Goal: Obtain resource: Download file/media

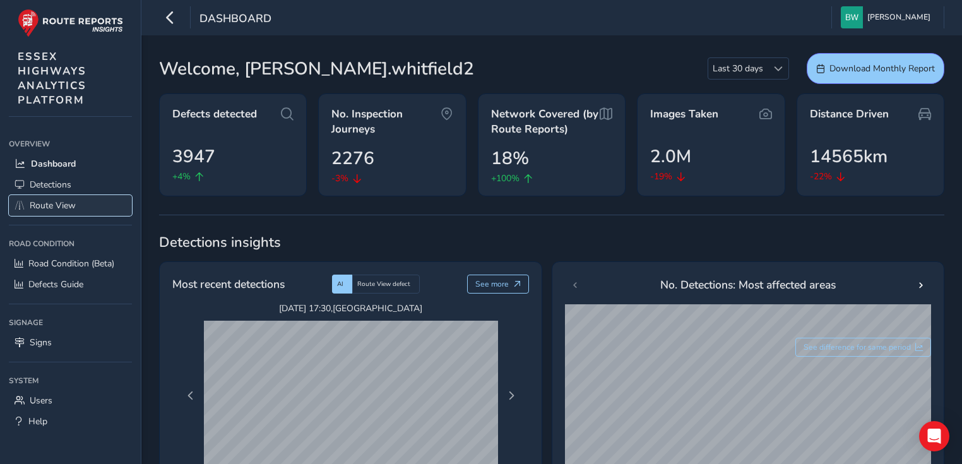
click at [66, 203] on span "Route View" at bounding box center [53, 205] width 46 height 12
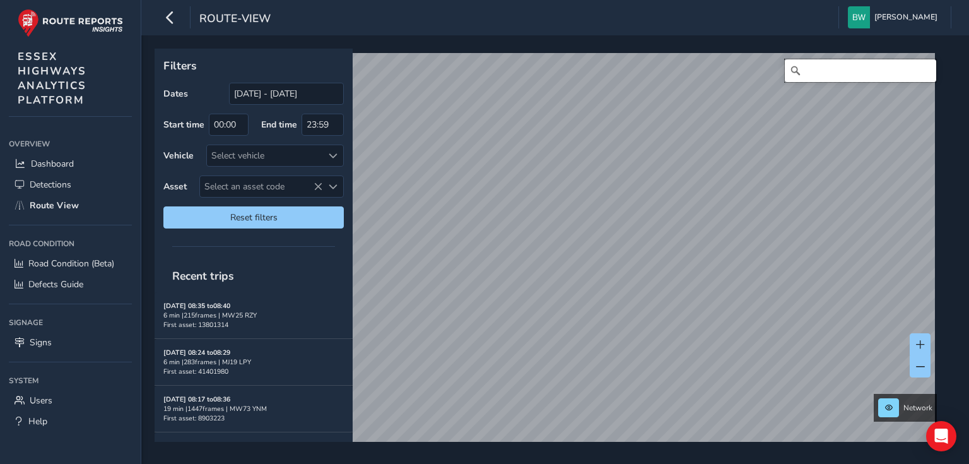
click at [797, 68] on input "Search" at bounding box center [860, 70] width 151 height 23
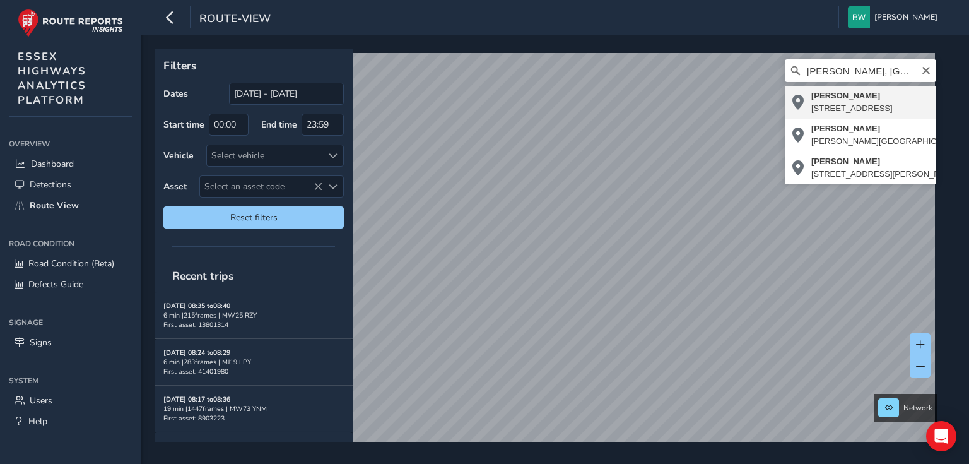
type input "Nathans Lane, Writtle, Highwood, Chelmsford, Essex, England, CM1 3WR, United Ki…"
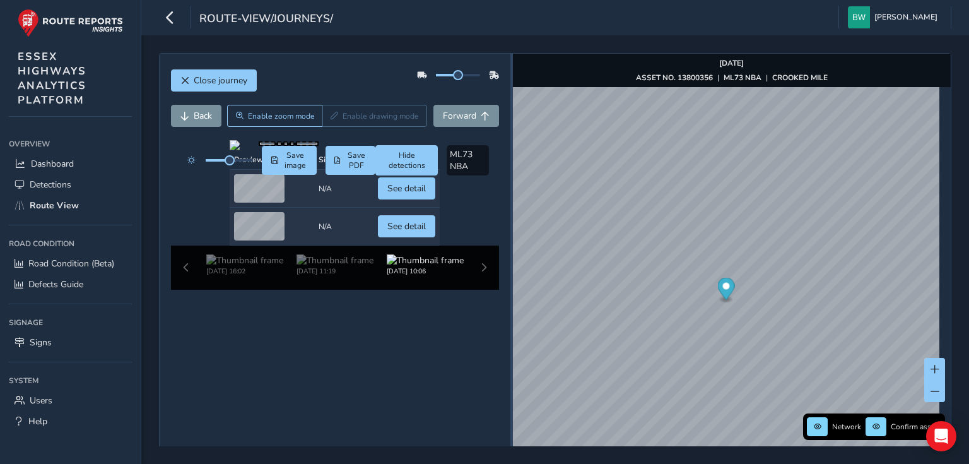
drag, startPoint x: 669, startPoint y: 319, endPoint x: 509, endPoint y: 279, distance: 165.1
click at [510, 283] on div at bounding box center [511, 272] width 3 height 437
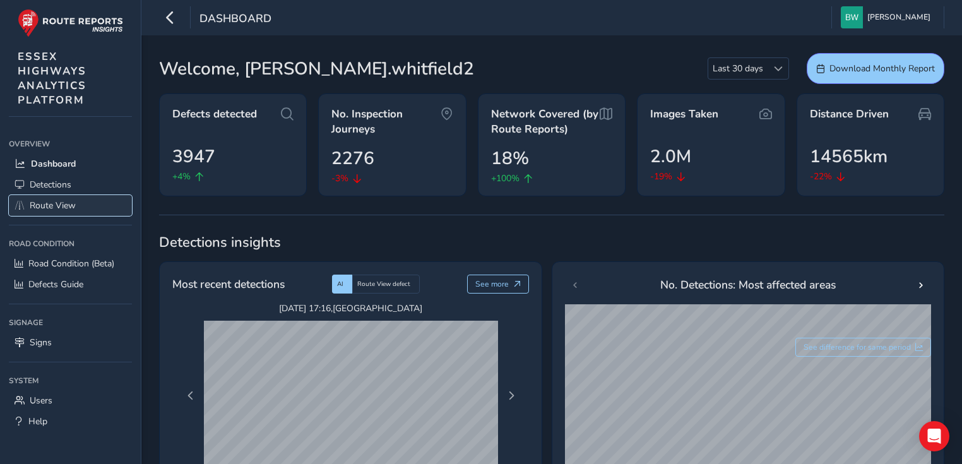
click at [53, 199] on span "Route View" at bounding box center [53, 205] width 46 height 12
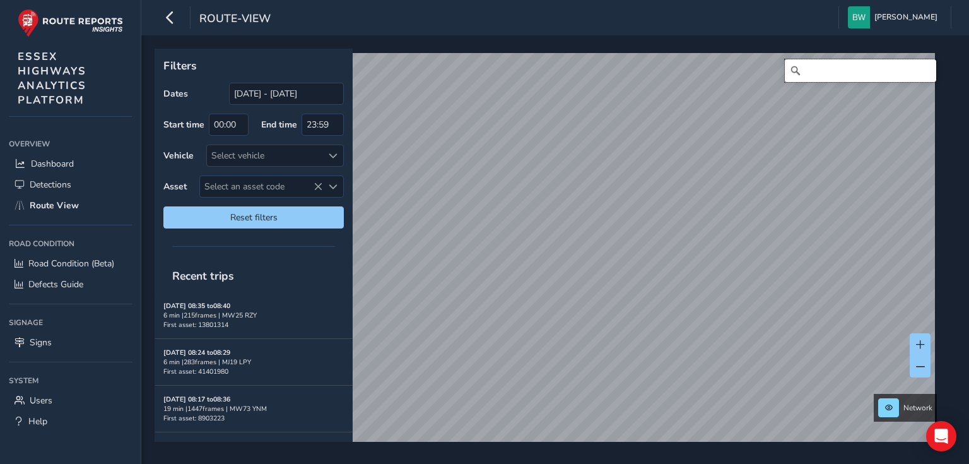
click at [815, 69] on input "Search" at bounding box center [860, 70] width 151 height 23
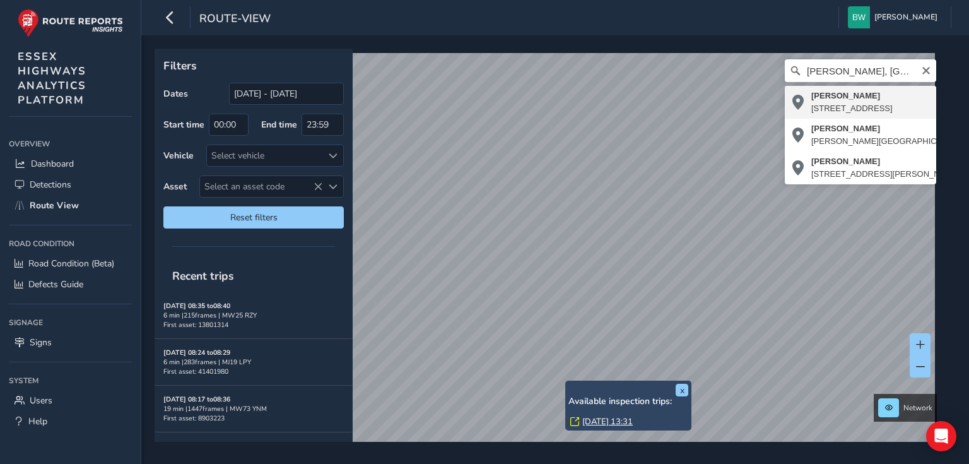
type input "Nathans Lane, Writtle, Highwood, Chelmsford, Essex, England, CM1 3WR, United Ki…"
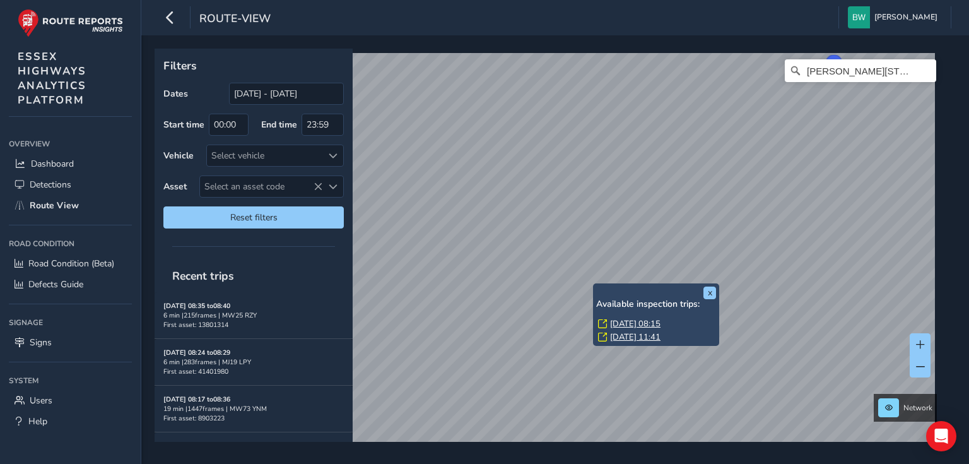
click at [632, 321] on link "Wed, 13 Aug, 08:15" at bounding box center [635, 323] width 50 height 11
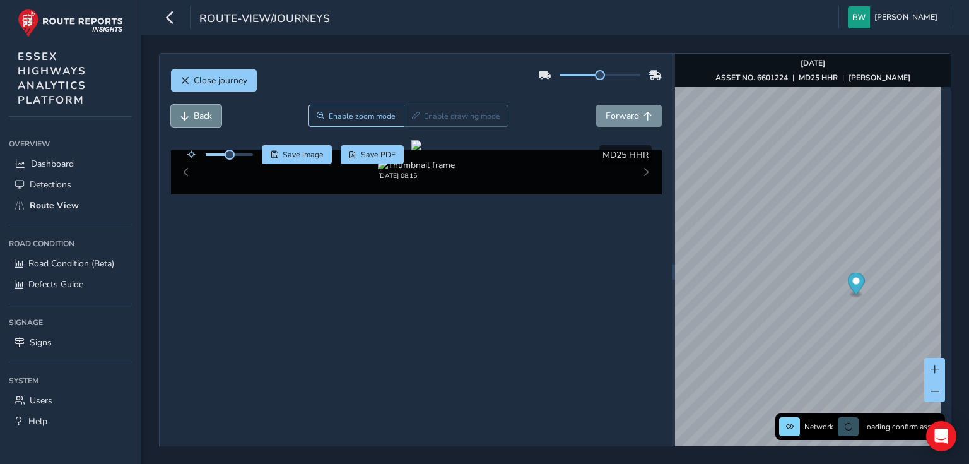
click at [191, 119] on button "Back" at bounding box center [196, 116] width 50 height 22
click at [190, 118] on button "Back" at bounding box center [196, 116] width 50 height 22
click at [189, 118] on button "Back" at bounding box center [196, 116] width 50 height 22
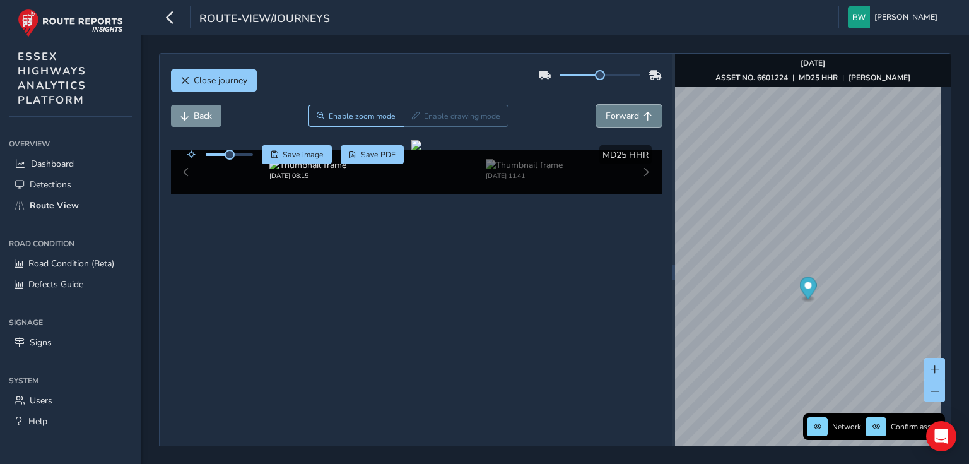
click at [632, 114] on span "Forward" at bounding box center [622, 116] width 33 height 12
click at [633, 113] on span "Forward" at bounding box center [622, 116] width 33 height 12
click at [633, 112] on span "Forward" at bounding box center [622, 116] width 33 height 12
click at [204, 115] on span "Back" at bounding box center [203, 116] width 18 height 12
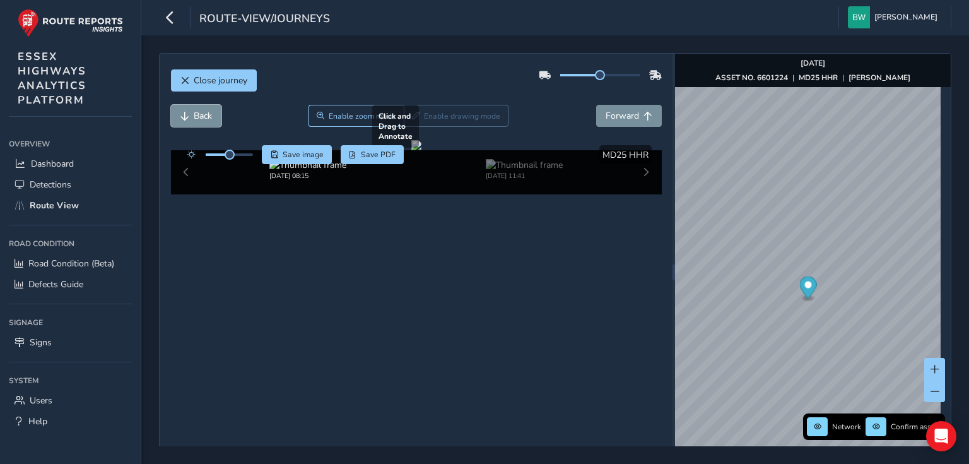
scroll to position [45, 0]
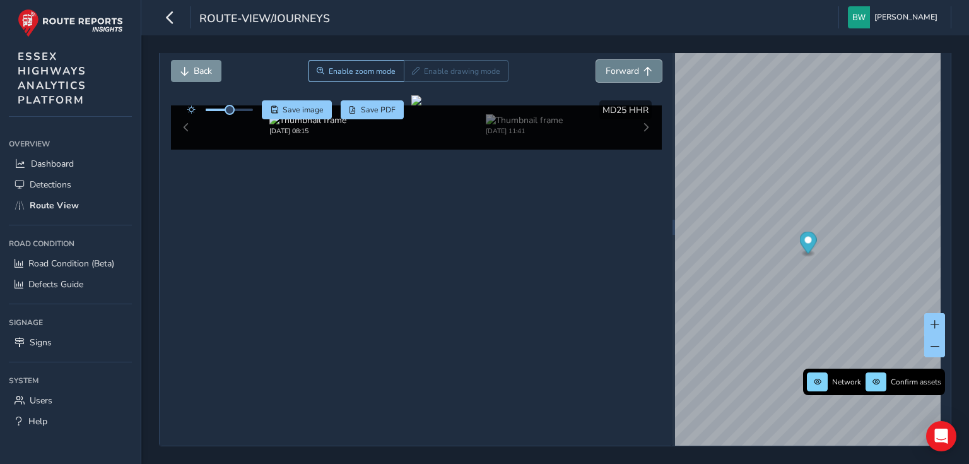
click at [625, 74] on span "Forward" at bounding box center [622, 71] width 33 height 12
click at [196, 71] on span "Back" at bounding box center [203, 71] width 18 height 12
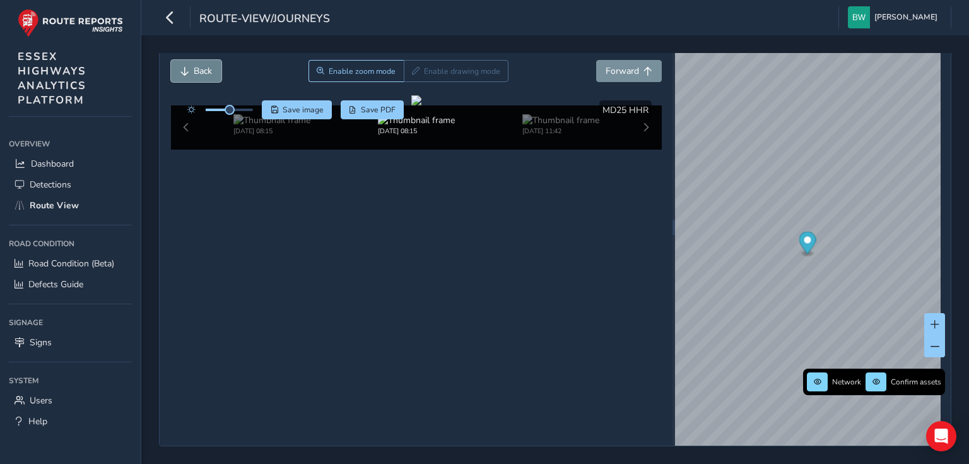
click at [196, 71] on span "Back" at bounding box center [203, 71] width 18 height 12
click at [284, 126] on img at bounding box center [307, 120] width 77 height 12
click at [199, 65] on span "Back" at bounding box center [203, 71] width 18 height 12
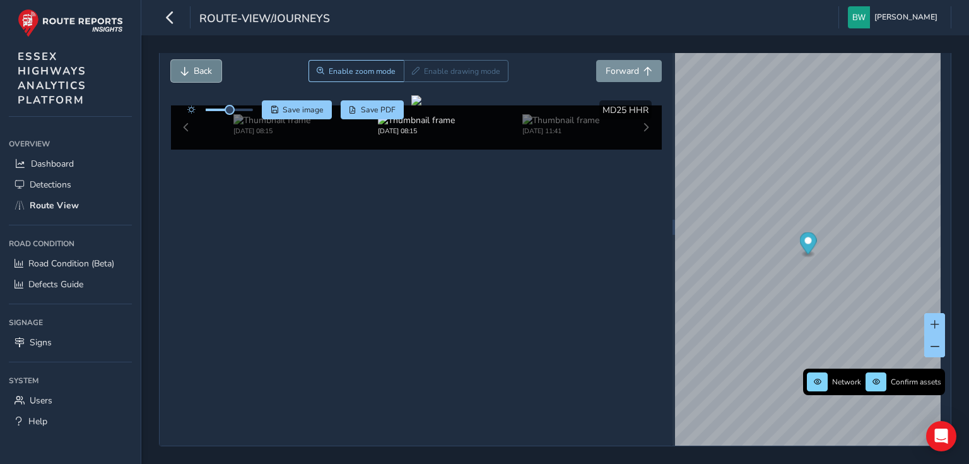
click at [199, 65] on span "Back" at bounding box center [203, 71] width 18 height 12
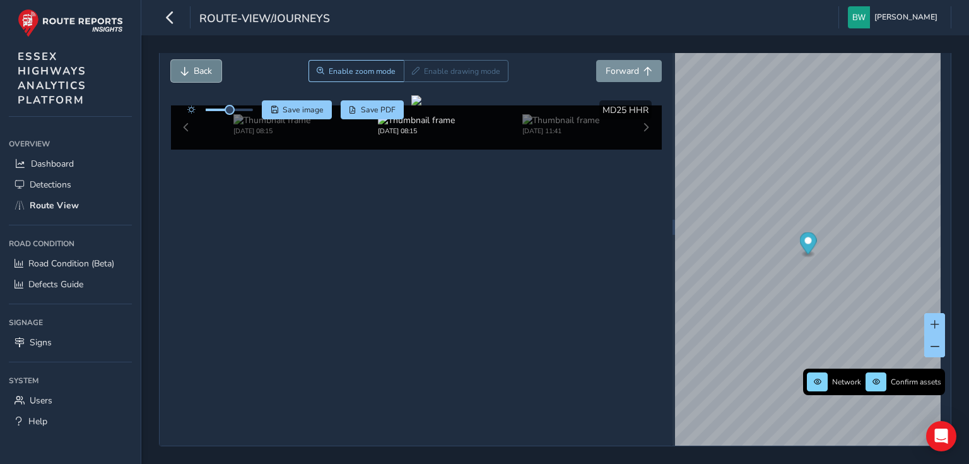
click at [199, 65] on span "Back" at bounding box center [203, 71] width 18 height 12
click at [197, 65] on span "Back" at bounding box center [203, 71] width 18 height 12
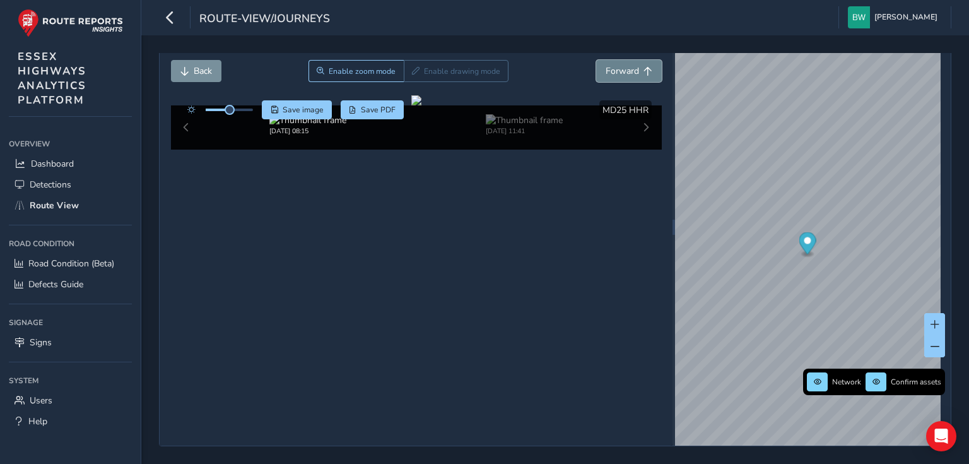
click at [616, 65] on span "Forward" at bounding box center [622, 71] width 33 height 12
click at [612, 65] on span "Forward" at bounding box center [622, 71] width 33 height 12
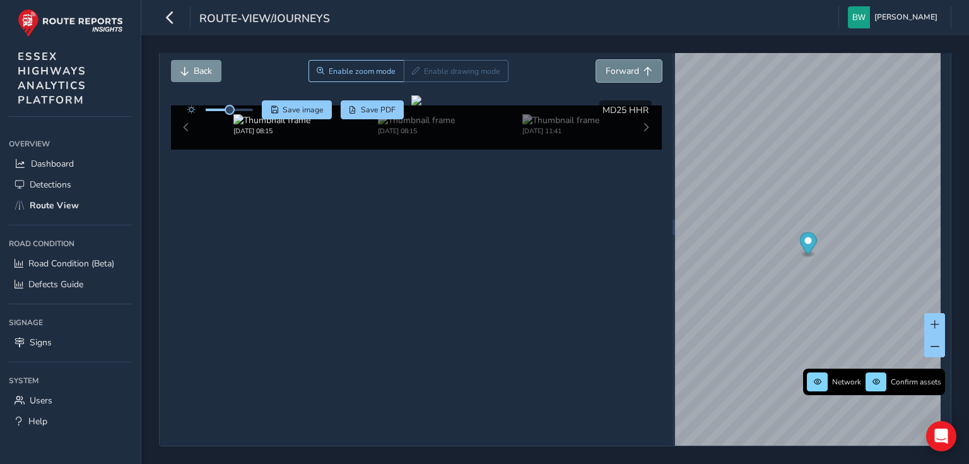
click at [612, 65] on span "Forward" at bounding box center [622, 71] width 33 height 12
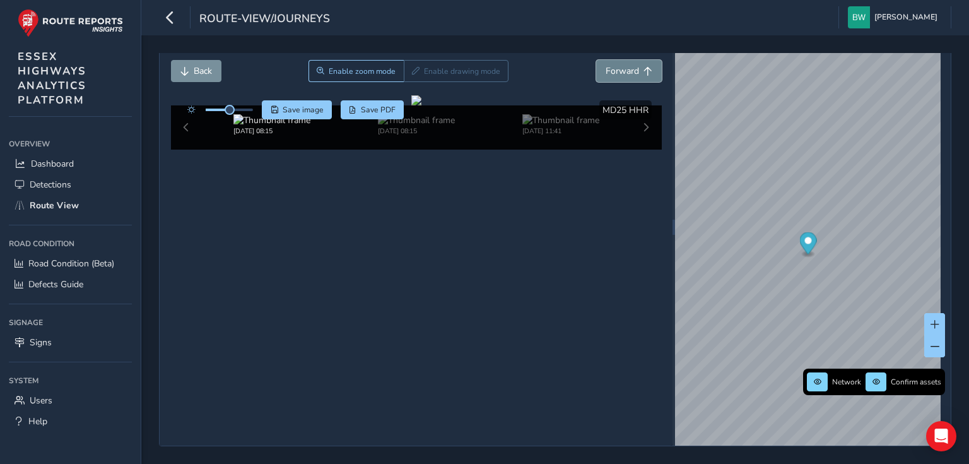
click at [612, 65] on span "Forward" at bounding box center [622, 71] width 33 height 12
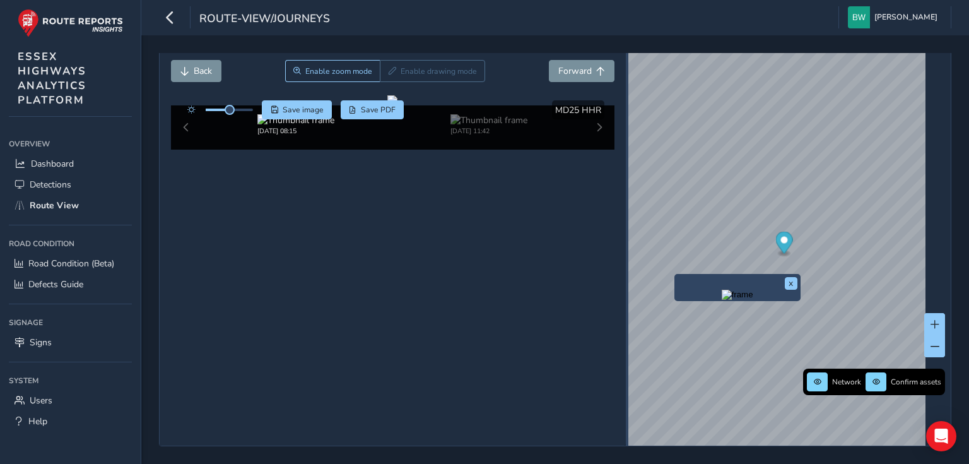
drag, startPoint x: 668, startPoint y: 231, endPoint x: 621, endPoint y: 229, distance: 46.7
click at [626, 229] on div at bounding box center [627, 227] width 3 height 15
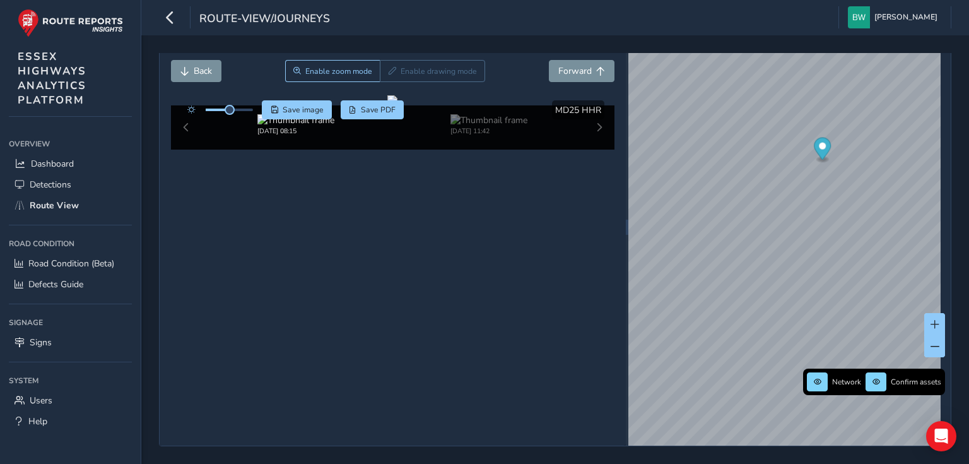
click at [945, 233] on div "Close journey Back Enable zoom mode Enable drawing mode Forward Click and Drag …" at bounding box center [555, 249] width 792 height 393
click at [968, 229] on div "Close journey Back Enable zoom mode Enable drawing mode Forward Click and Drag …" at bounding box center [555, 249] width 828 height 428
click at [968, 323] on div "Close journey Back Enable zoom mode Enable drawing mode Forward Click and Drag …" at bounding box center [555, 249] width 828 height 428
drag, startPoint x: 968, startPoint y: 323, endPoint x: 941, endPoint y: 323, distance: 27.8
click at [941, 323] on div "Close journey Back Enable zoom mode Enable drawing mode Forward Click and Drag …" at bounding box center [555, 249] width 828 height 428
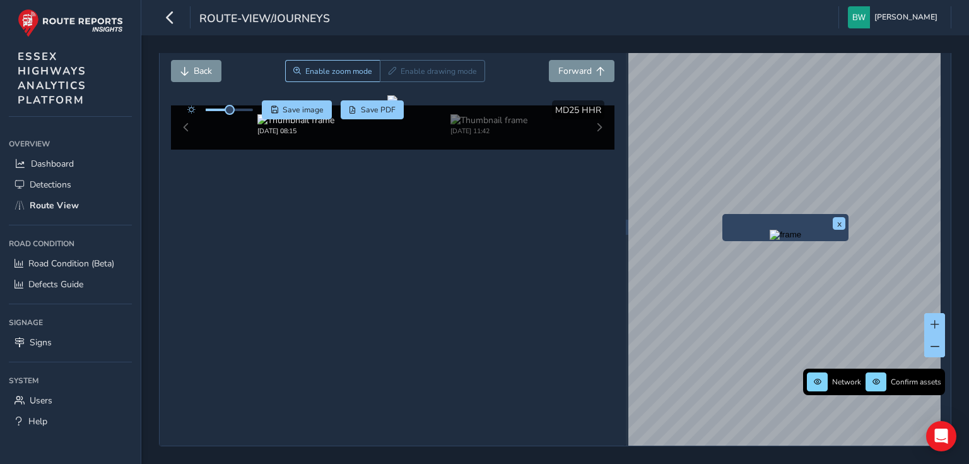
click at [770, 240] on img "Preview frame" at bounding box center [786, 235] width 32 height 10
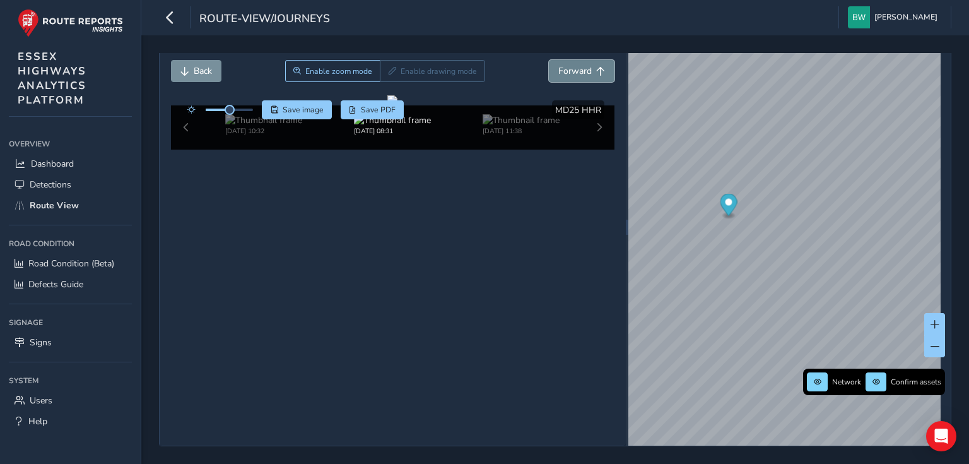
click at [578, 72] on span "Forward" at bounding box center [574, 71] width 33 height 12
click at [196, 66] on span "Back" at bounding box center [203, 71] width 18 height 12
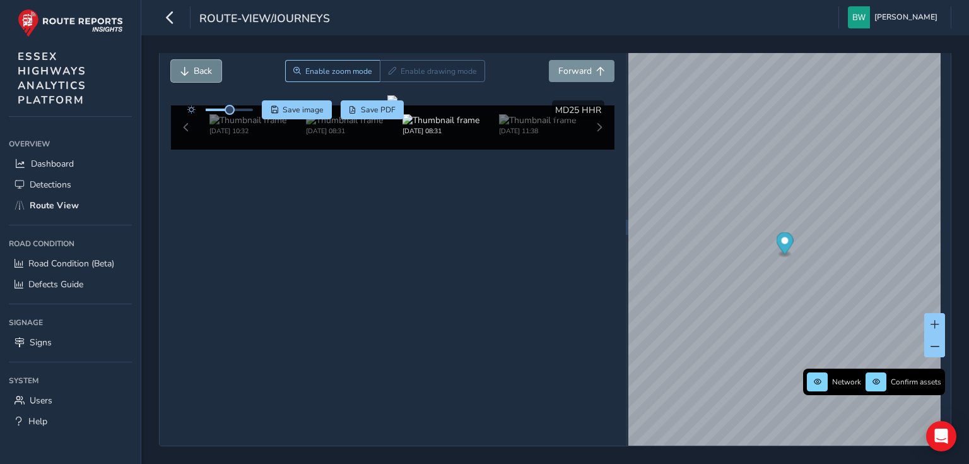
click at [196, 66] on span "Back" at bounding box center [203, 71] width 18 height 12
click at [195, 65] on span "Back" at bounding box center [203, 71] width 18 height 12
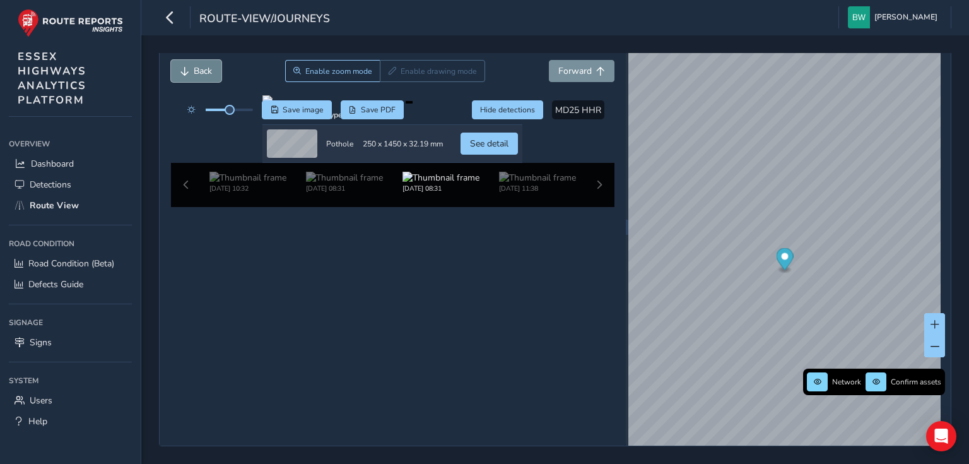
click at [195, 65] on span "Back" at bounding box center [203, 71] width 18 height 12
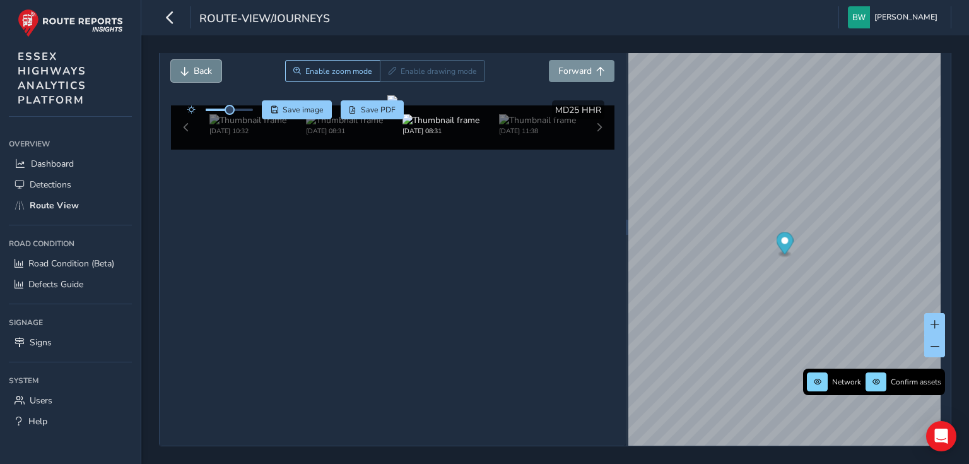
click at [195, 65] on span "Back" at bounding box center [203, 71] width 18 height 12
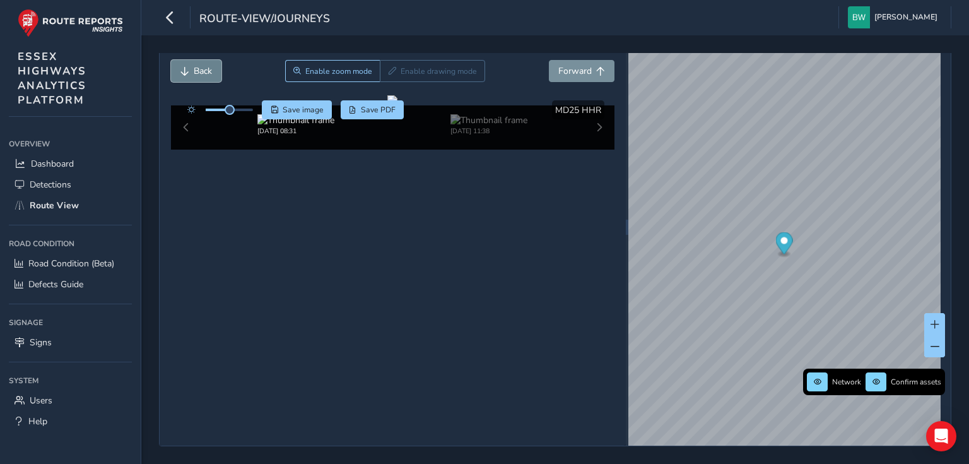
click at [195, 65] on span "Back" at bounding box center [203, 71] width 18 height 12
click at [577, 76] on button "Forward" at bounding box center [582, 71] width 66 height 22
click at [577, 73] on span "Forward" at bounding box center [574, 71] width 33 height 12
click at [194, 68] on span "Back" at bounding box center [203, 71] width 18 height 12
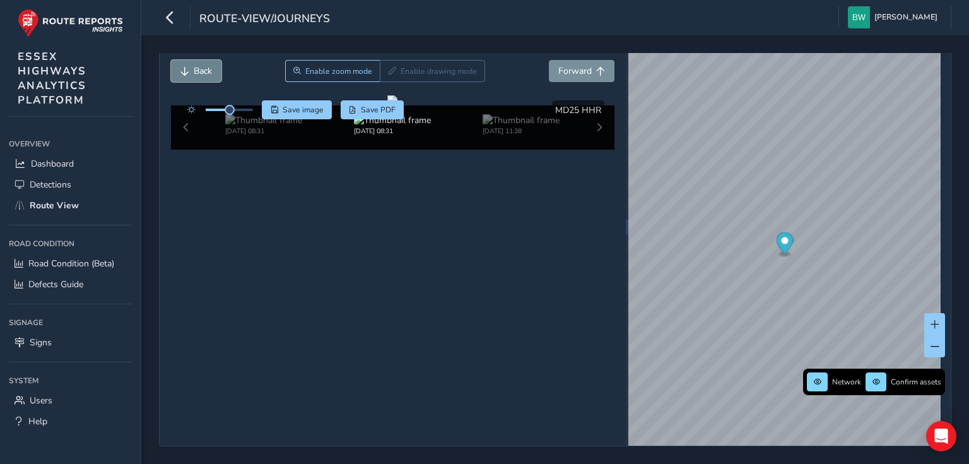
click at [194, 68] on span "Back" at bounding box center [203, 71] width 18 height 12
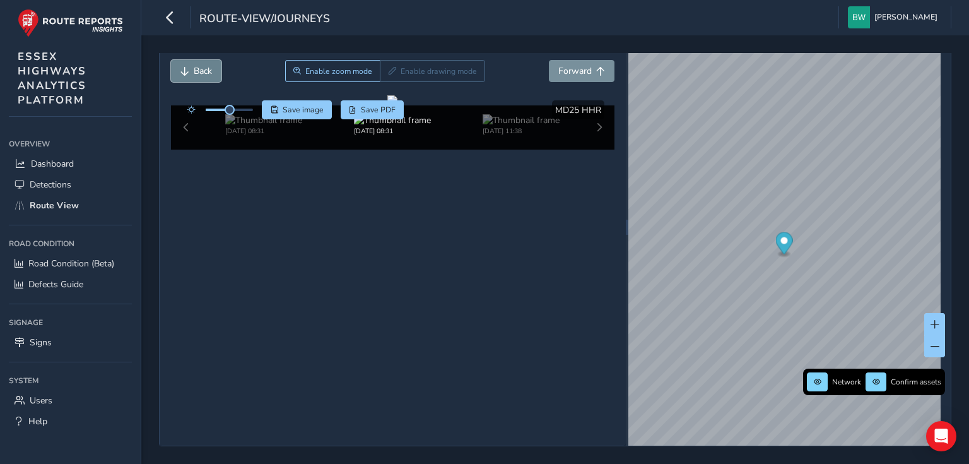
click at [194, 68] on span "Back" at bounding box center [203, 71] width 18 height 12
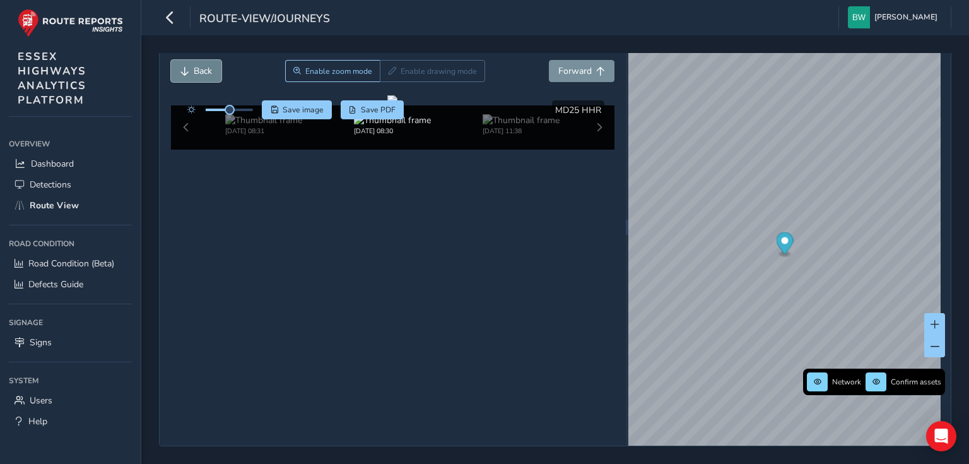
click at [194, 68] on span "Back" at bounding box center [203, 71] width 18 height 12
click at [216, 71] on button "Back" at bounding box center [196, 71] width 50 height 22
click at [218, 69] on button "Back" at bounding box center [196, 71] width 50 height 22
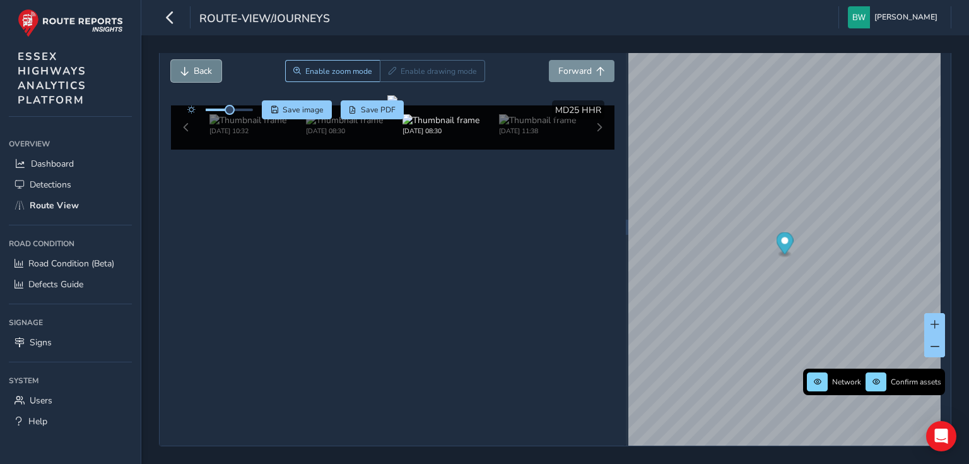
click at [217, 69] on button "Back" at bounding box center [196, 71] width 50 height 22
click at [217, 68] on button "Back" at bounding box center [196, 71] width 50 height 22
click at [217, 64] on button "Back" at bounding box center [196, 71] width 50 height 22
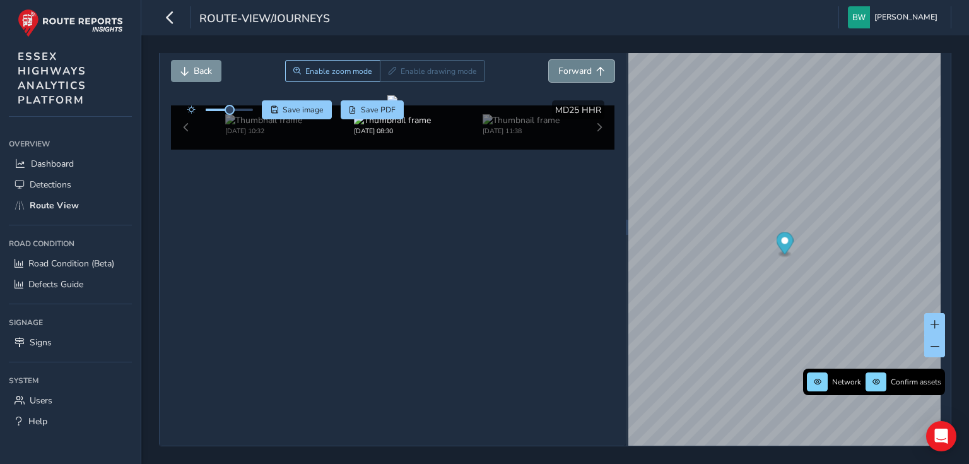
click at [591, 74] on button "Forward" at bounding box center [582, 71] width 66 height 22
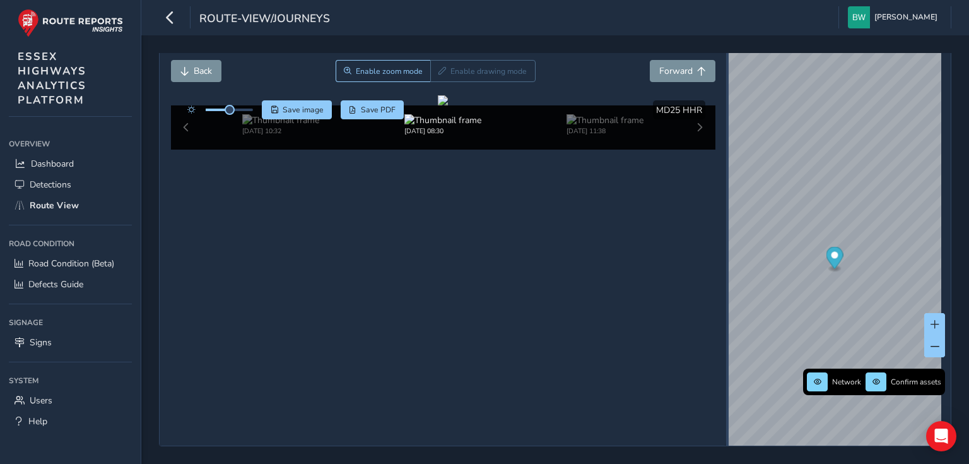
drag, startPoint x: 622, startPoint y: 227, endPoint x: 722, endPoint y: 271, distance: 108.8
click at [726, 271] on div at bounding box center [727, 227] width 3 height 437
click at [679, 68] on span "Forward" at bounding box center [675, 71] width 33 height 12
click at [189, 67] on button "Back" at bounding box center [196, 71] width 50 height 22
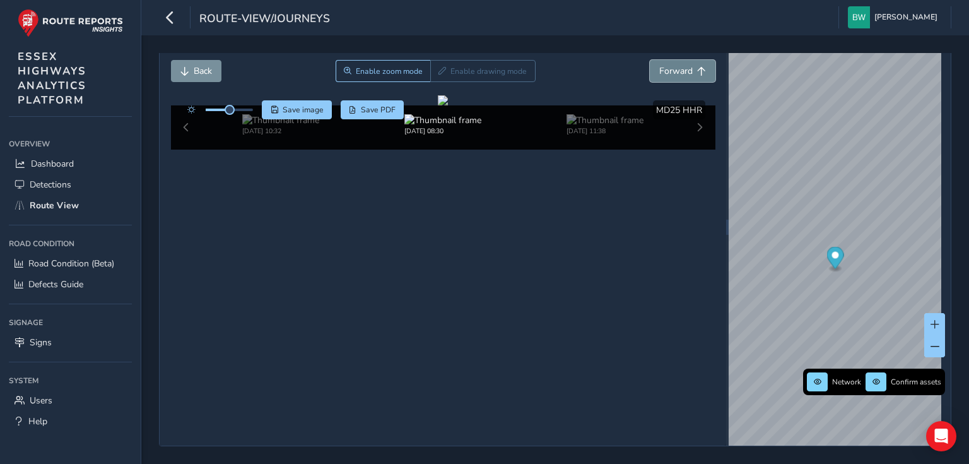
click at [668, 72] on span "Forward" at bounding box center [675, 71] width 33 height 12
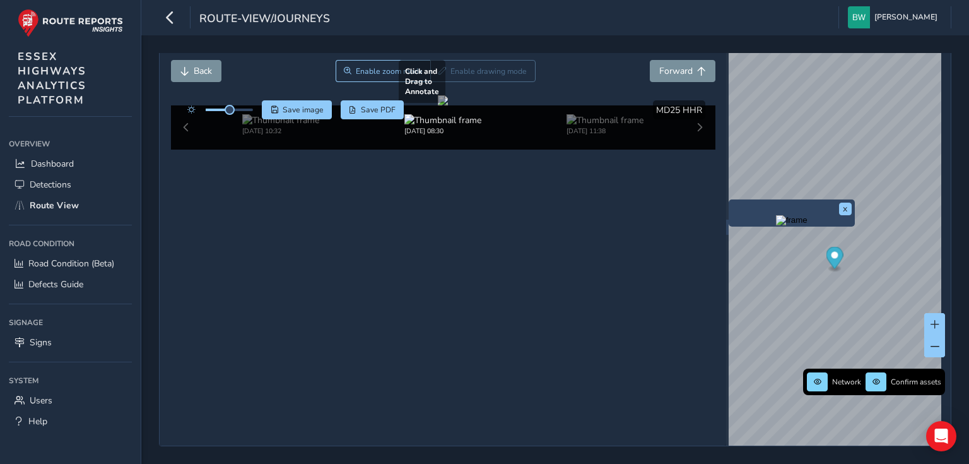
click at [448, 105] on div at bounding box center [443, 100] width 10 height 10
click at [440, 126] on img at bounding box center [442, 120] width 77 height 12
click at [271, 126] on img at bounding box center [280, 120] width 77 height 12
click at [664, 67] on span "Forward" at bounding box center [675, 71] width 33 height 12
drag, startPoint x: 479, startPoint y: 182, endPoint x: 510, endPoint y: 222, distance: 50.4
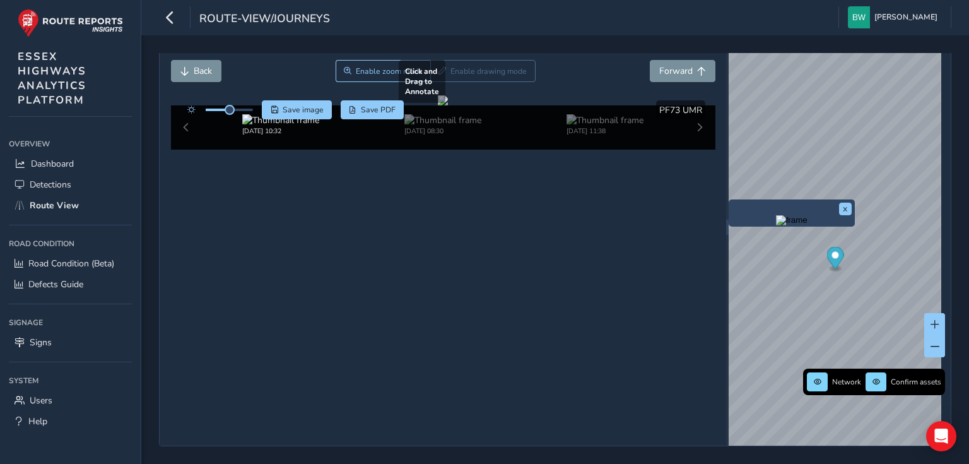
click at [448, 105] on div at bounding box center [443, 100] width 10 height 10
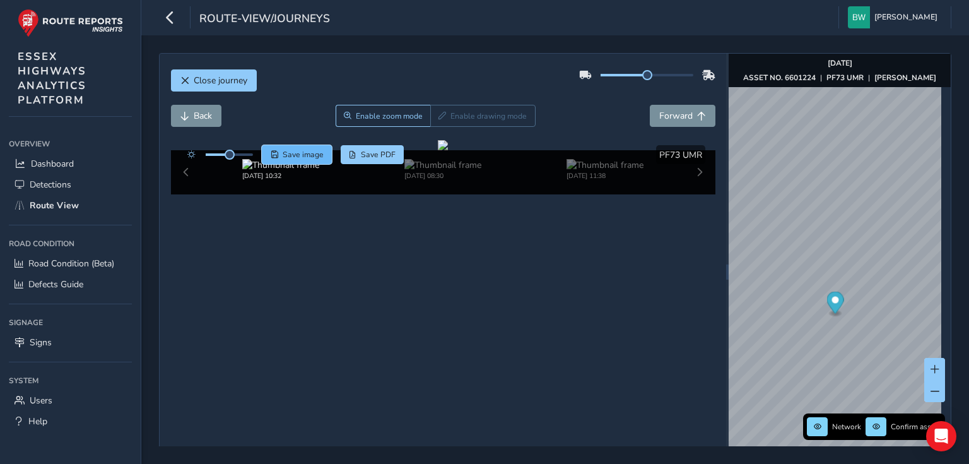
click at [312, 155] on span "Save image" at bounding box center [303, 155] width 41 height 10
